Goal: Task Accomplishment & Management: Use online tool/utility

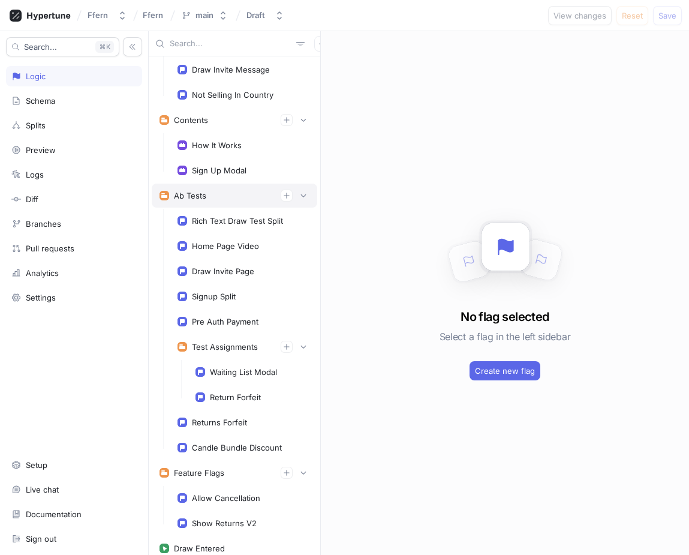
scroll to position [161, 0]
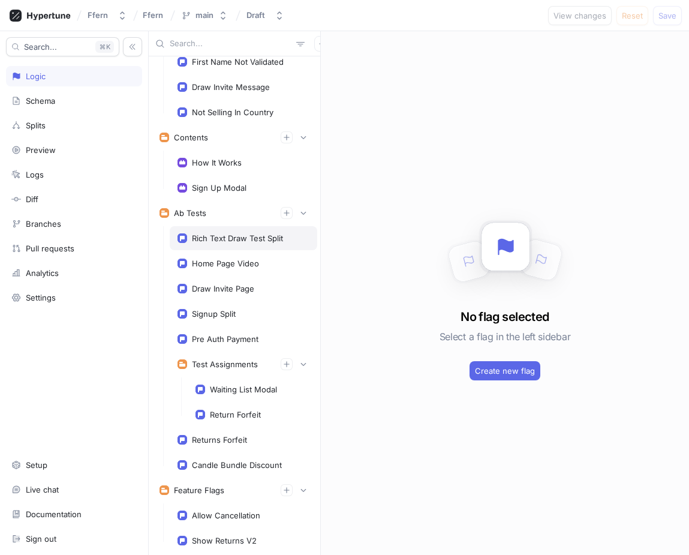
click at [266, 241] on div "Rich Text Draw Test Split" at bounding box center [237, 238] width 91 height 10
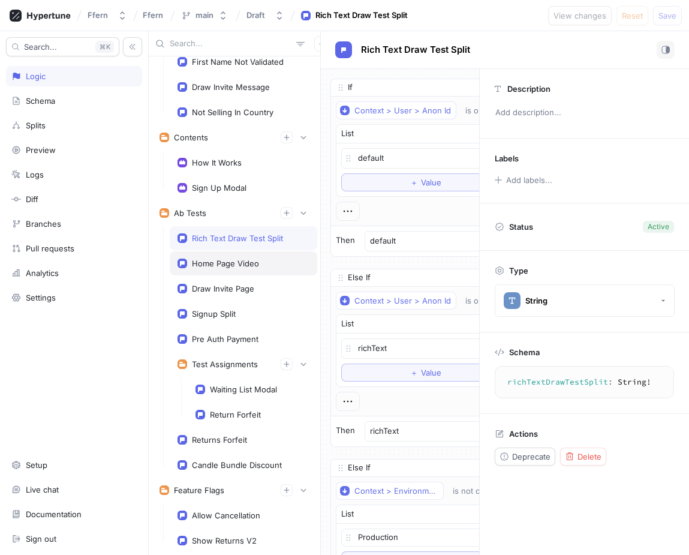
click at [267, 262] on div "Home Page Video" at bounding box center [244, 264] width 132 height 10
type textarea "x"
type textarea "homePageVideo: String!"
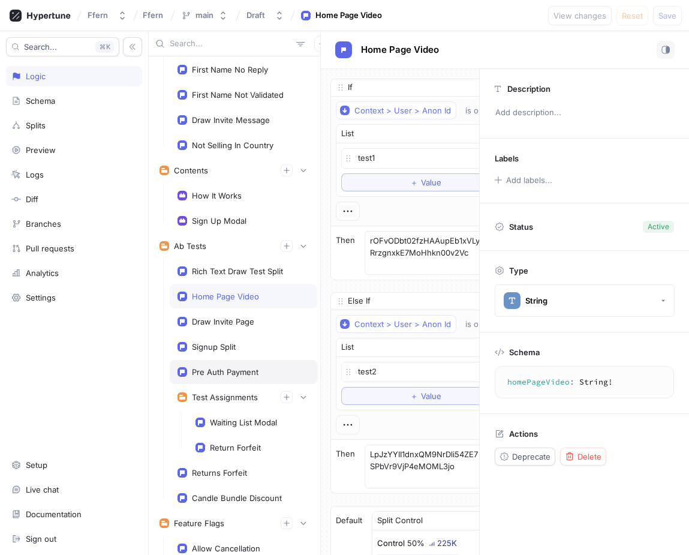
scroll to position [298, 0]
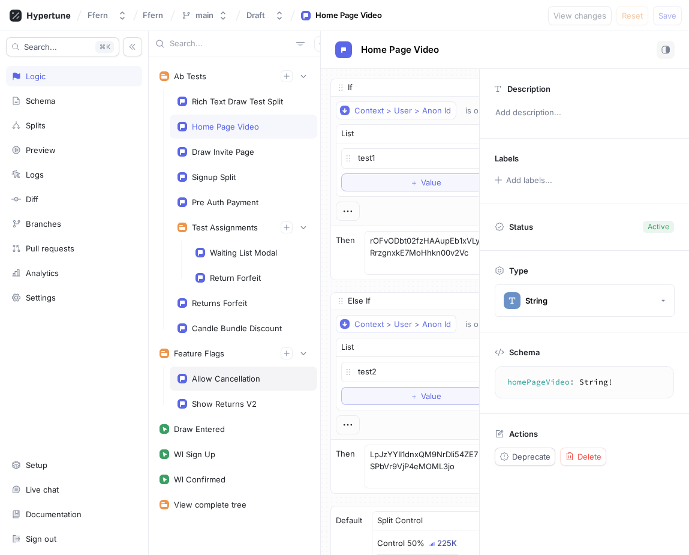
click at [238, 385] on div "Allow Cancellation" at bounding box center [244, 379] width 148 height 24
type textarea "x"
type textarea "allowCancellation: Boolean!"
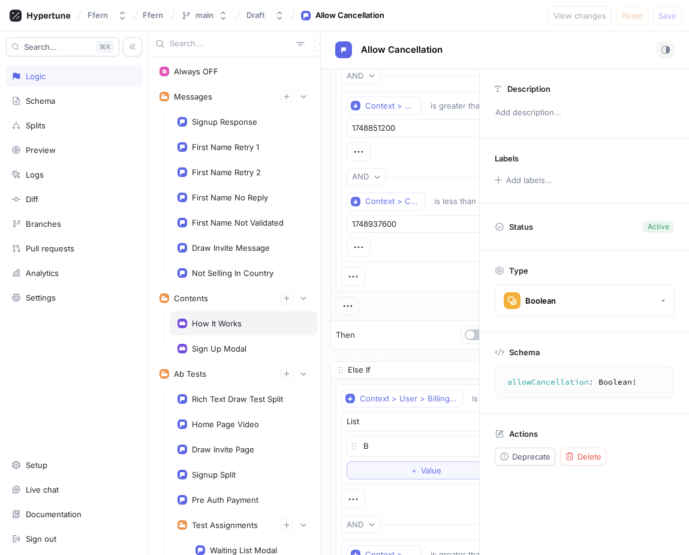
click at [245, 323] on div "How It Works" at bounding box center [244, 324] width 132 height 10
type textarea "x"
type textarea "howItWorks: HowItWorks!"
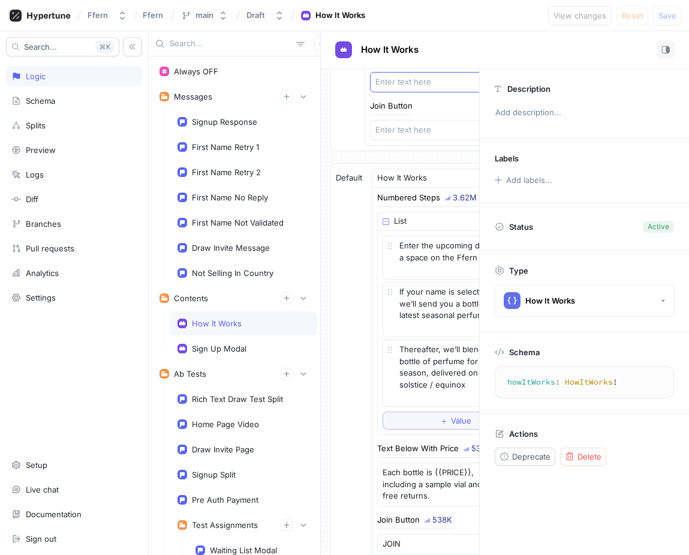
scroll to position [256, 0]
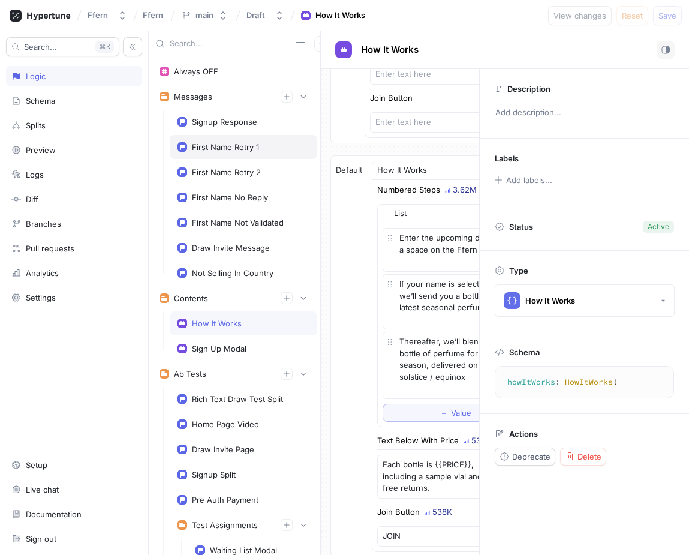
click at [262, 144] on div "First Name Retry 1" at bounding box center [244, 147] width 132 height 10
type textarea "x"
type textarea "firstNameRetry1: String!"
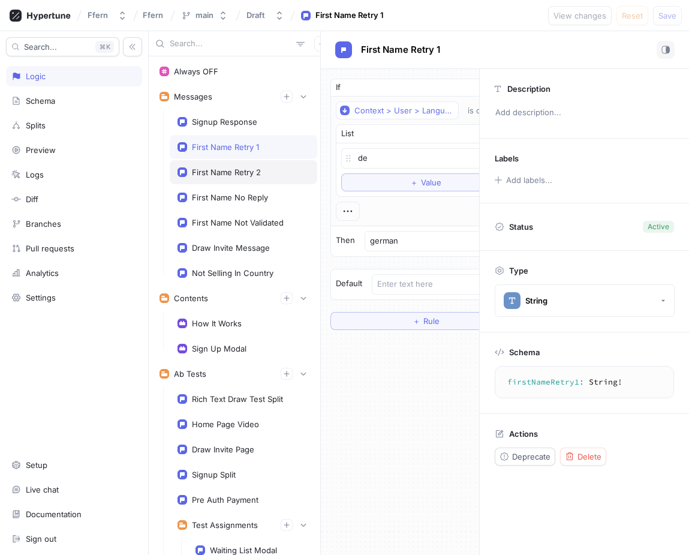
click at [266, 168] on div "First Name Retry 2" at bounding box center [244, 172] width 132 height 10
type textarea "x"
type textarea "firstNameRetry2: String!"
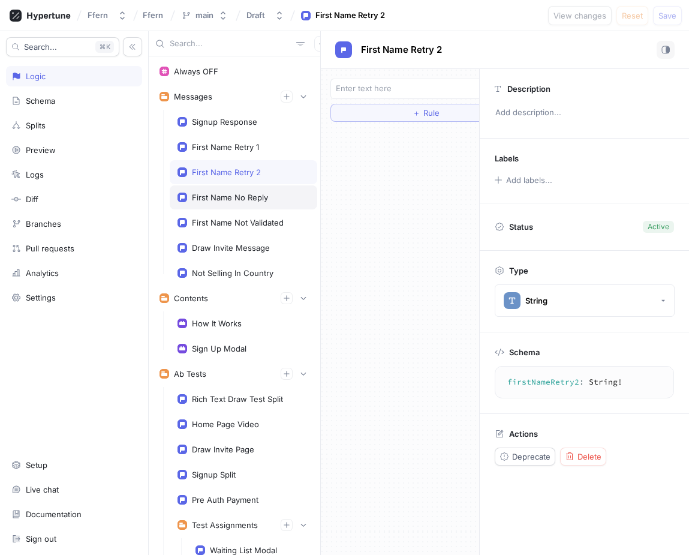
click at [268, 194] on div "First Name No Reply" at bounding box center [244, 198] width 132 height 10
type textarea "x"
type textarea "firstNameNoReply: String!"
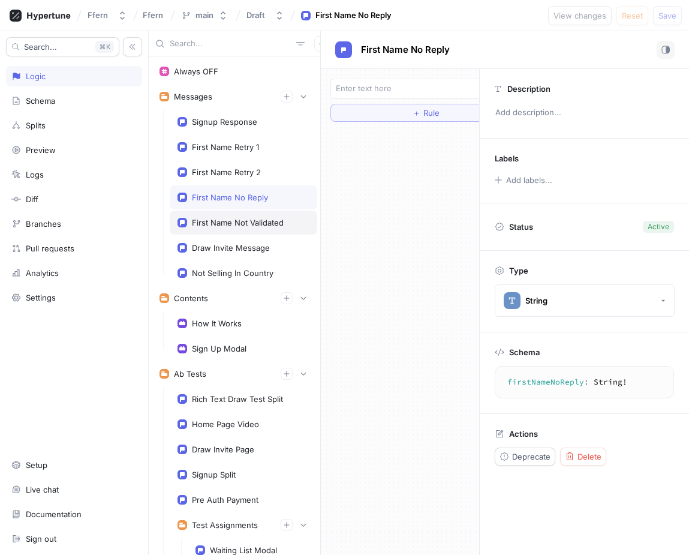
click at [265, 217] on div "First Name Not Validated" at bounding box center [244, 223] width 148 height 24
type textarea "x"
type textarea "firstNameNotValidated: String!"
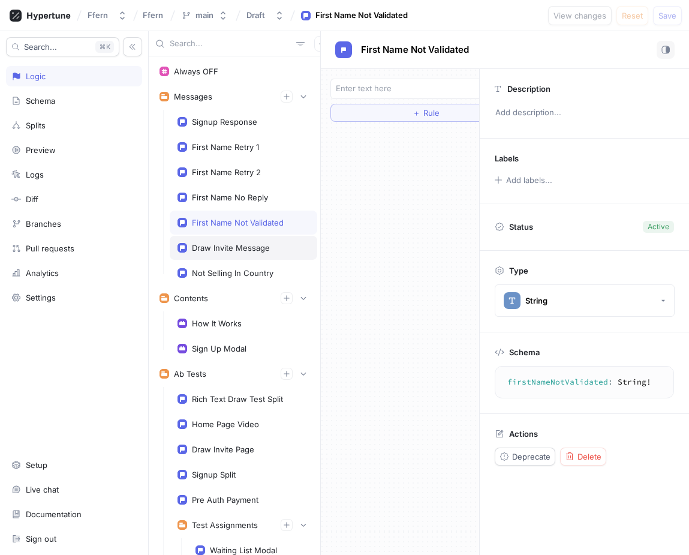
click at [263, 243] on div "Draw Invite Message" at bounding box center [231, 248] width 78 height 10
type textarea "x"
type textarea "drawInviteMessage: String!"
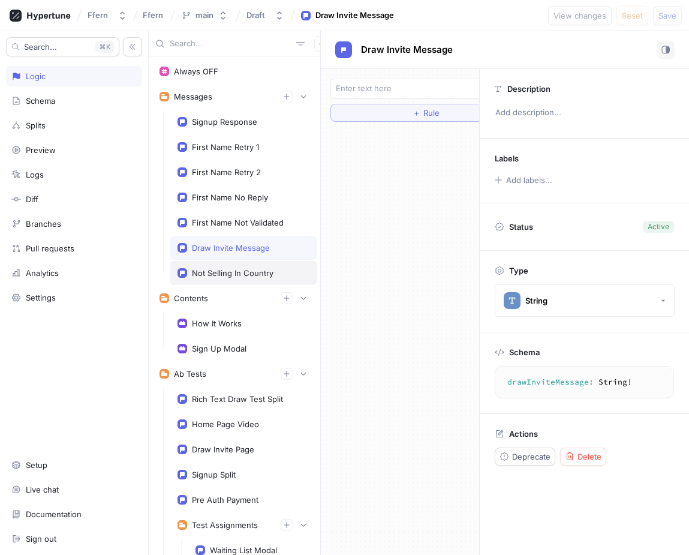
click at [259, 267] on div "Not Selling In Country" at bounding box center [244, 273] width 148 height 24
type textarea "x"
type textarea "notSellingInCountry: String!"
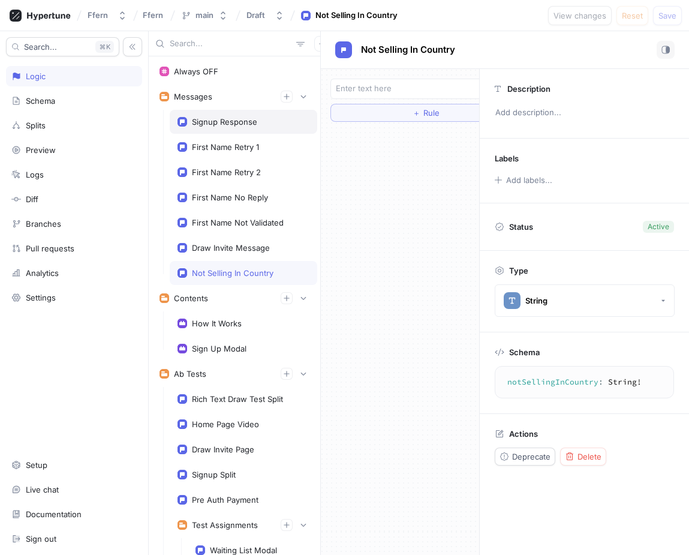
click at [266, 127] on div "Signup Response" at bounding box center [244, 122] width 148 height 24
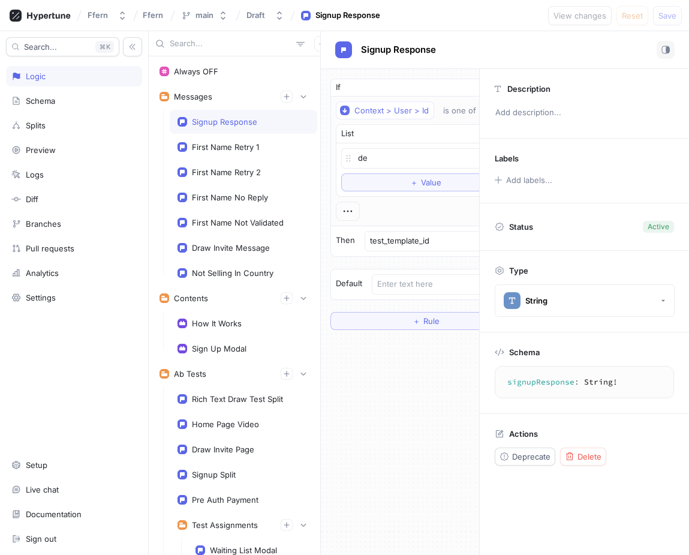
type textarea "x"
type textarea "signupResponse: String!"
click at [244, 327] on div "How It Works" at bounding box center [244, 324] width 132 height 10
type textarea "x"
type textarea "howItWorks: HowItWorks!"
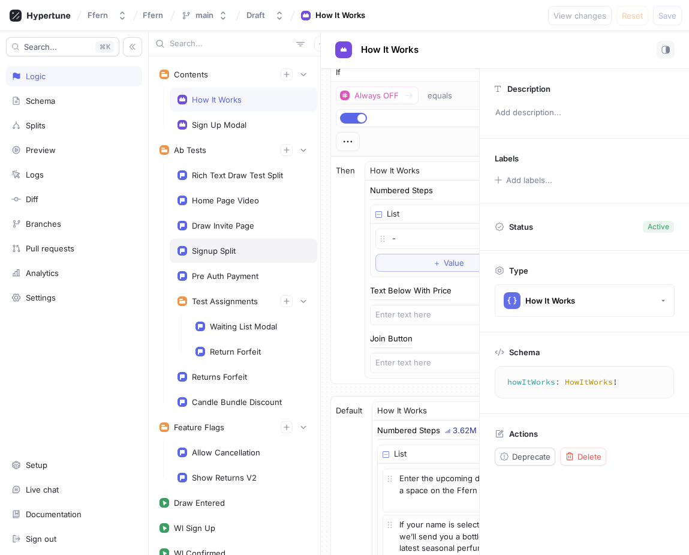
scroll to position [224, 0]
type textarea "x"
click at [270, 273] on div "Pre Auth Payment" at bounding box center [244, 276] width 132 height 10
type textarea "preAuthPayment: Boolean!"
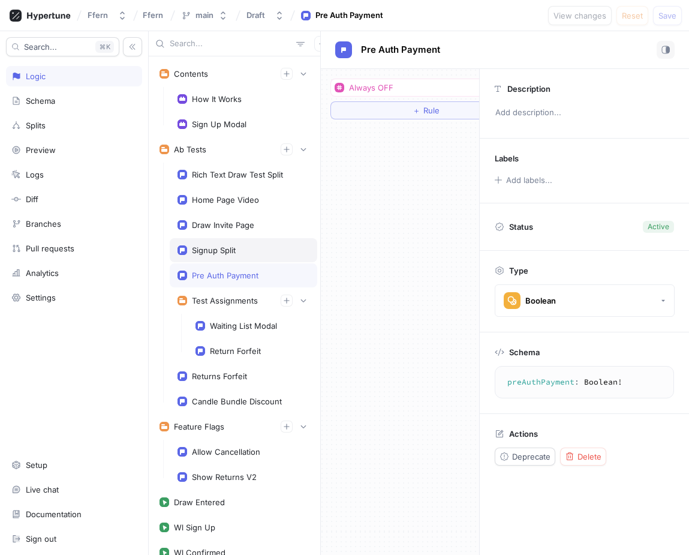
click at [269, 250] on div "Signup Split" at bounding box center [244, 250] width 132 height 10
type textarea "x"
type textarea "signupSplit: String!"
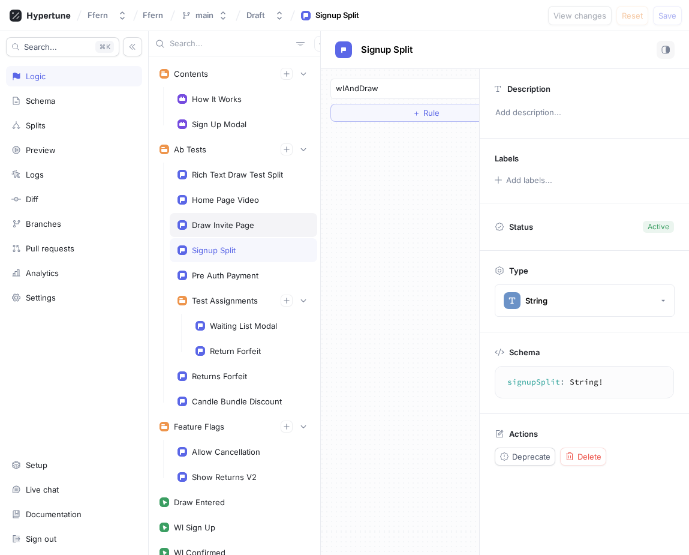
click at [279, 229] on div "Draw Invite Page" at bounding box center [244, 225] width 132 height 10
type textarea "x"
type textarea "drawInvitePage: Int!"
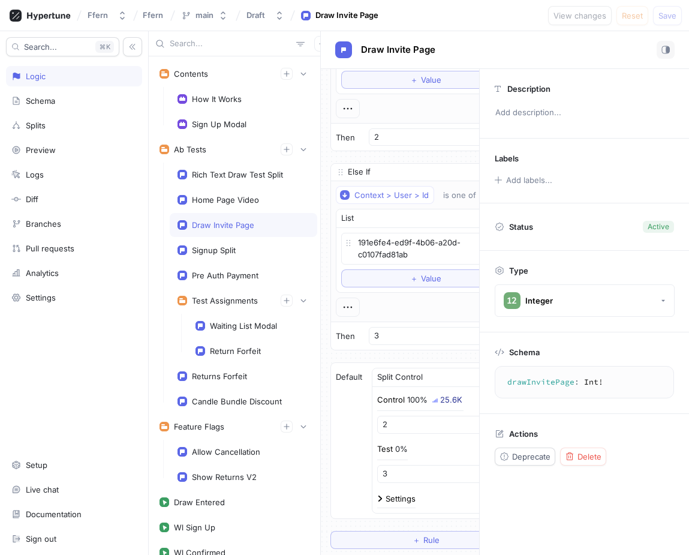
scroll to position [350, 0]
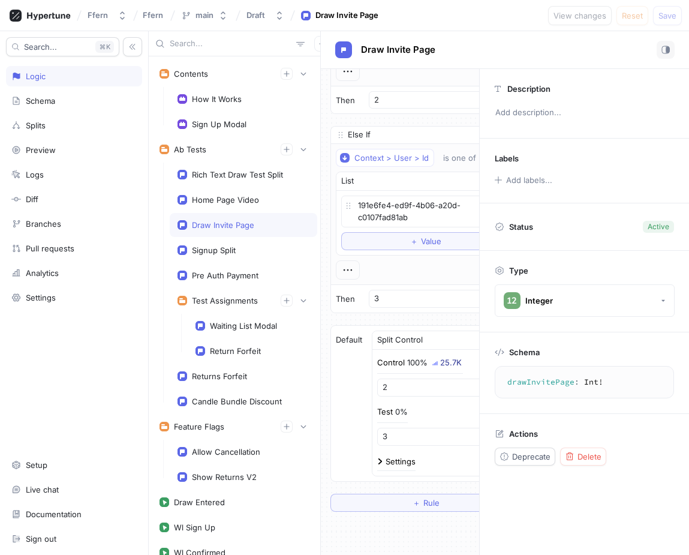
type textarea "x"
